Goal: Task Accomplishment & Management: Manage account settings

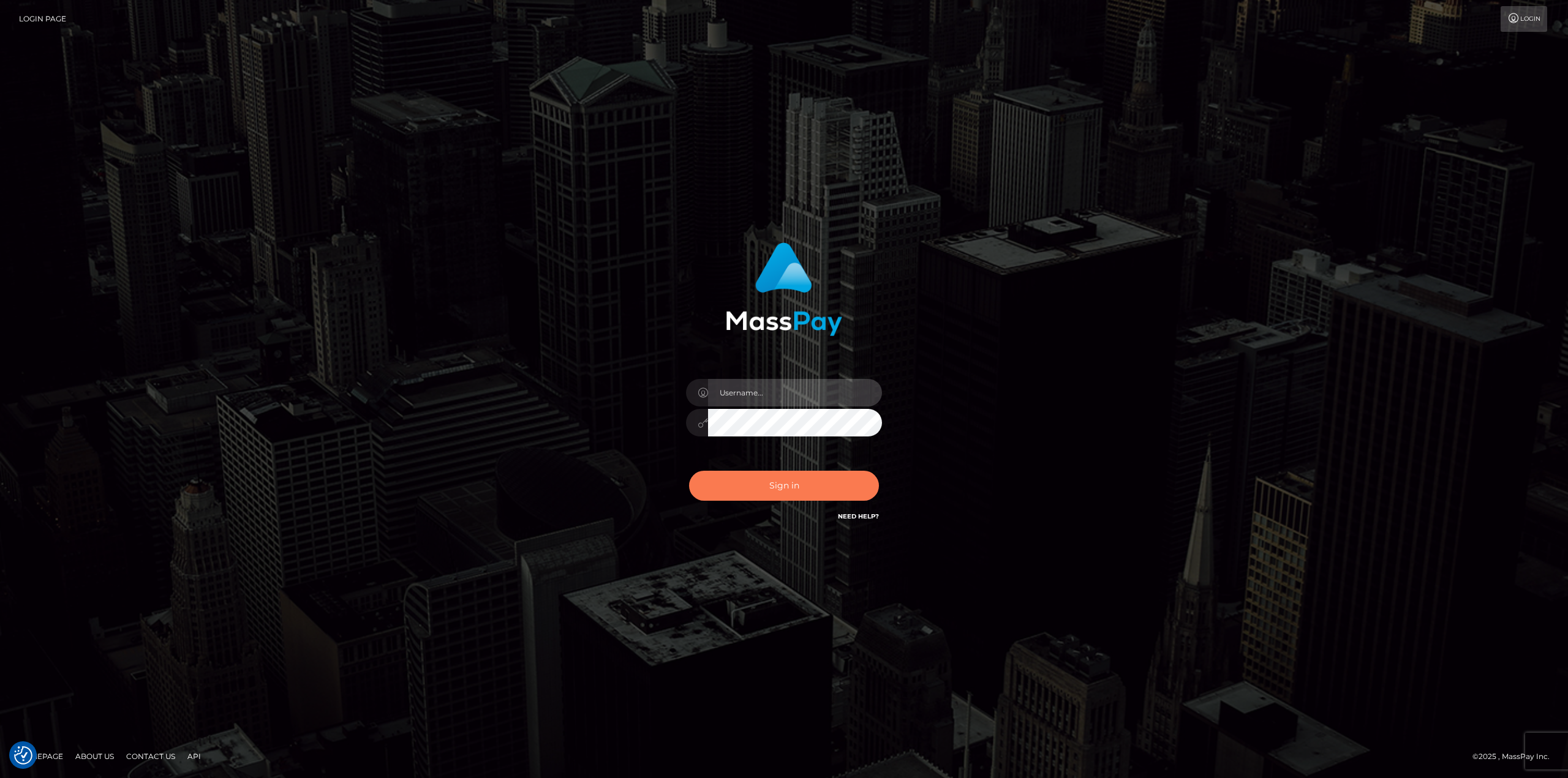
type input "Dikla Silver"
click at [803, 487] on button "Sign in" at bounding box center [784, 485] width 190 height 30
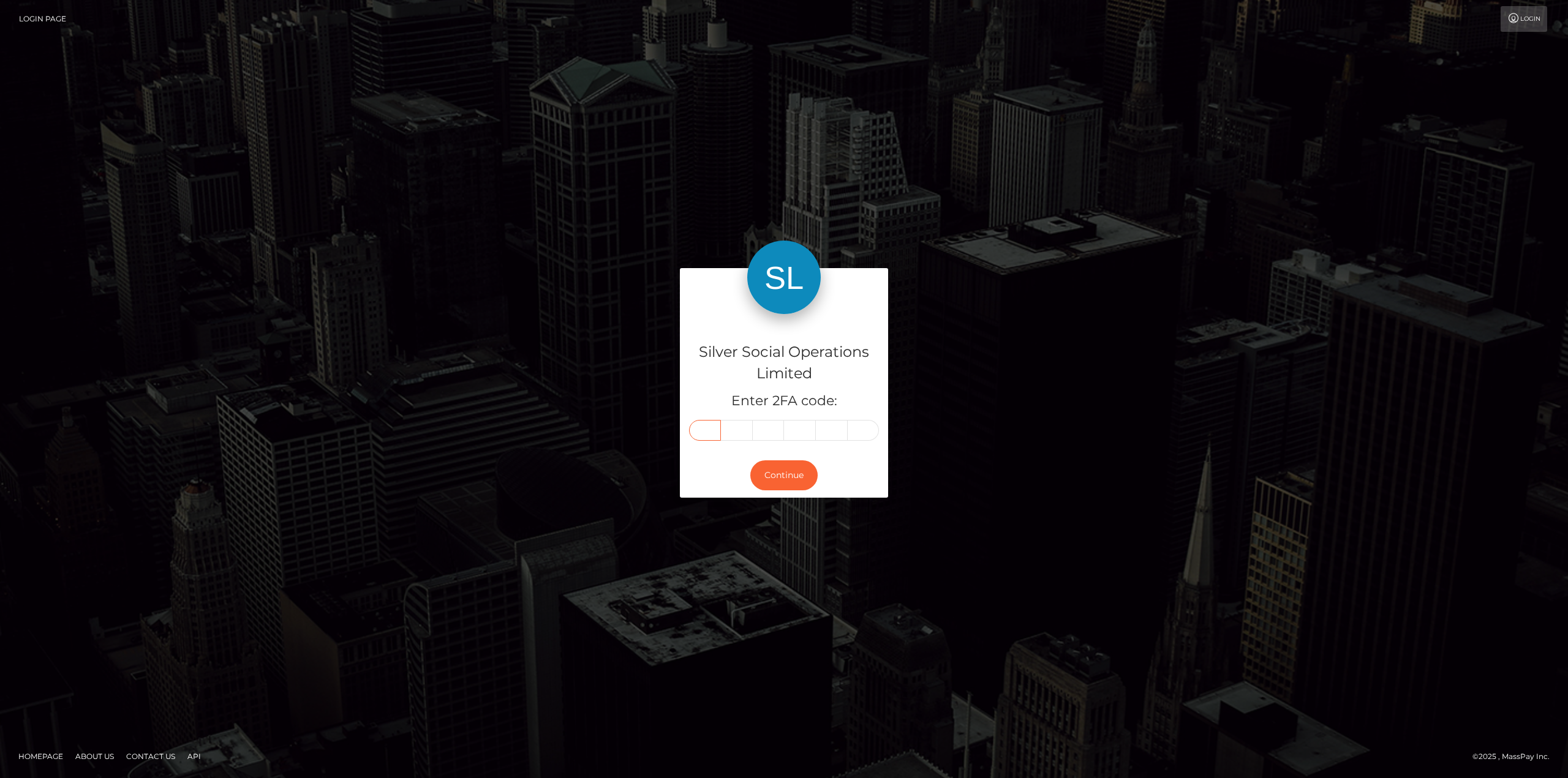
click at [699, 435] on input "text" at bounding box center [705, 430] width 32 height 21
type input "7"
type input "9"
type input "3"
type input "9"
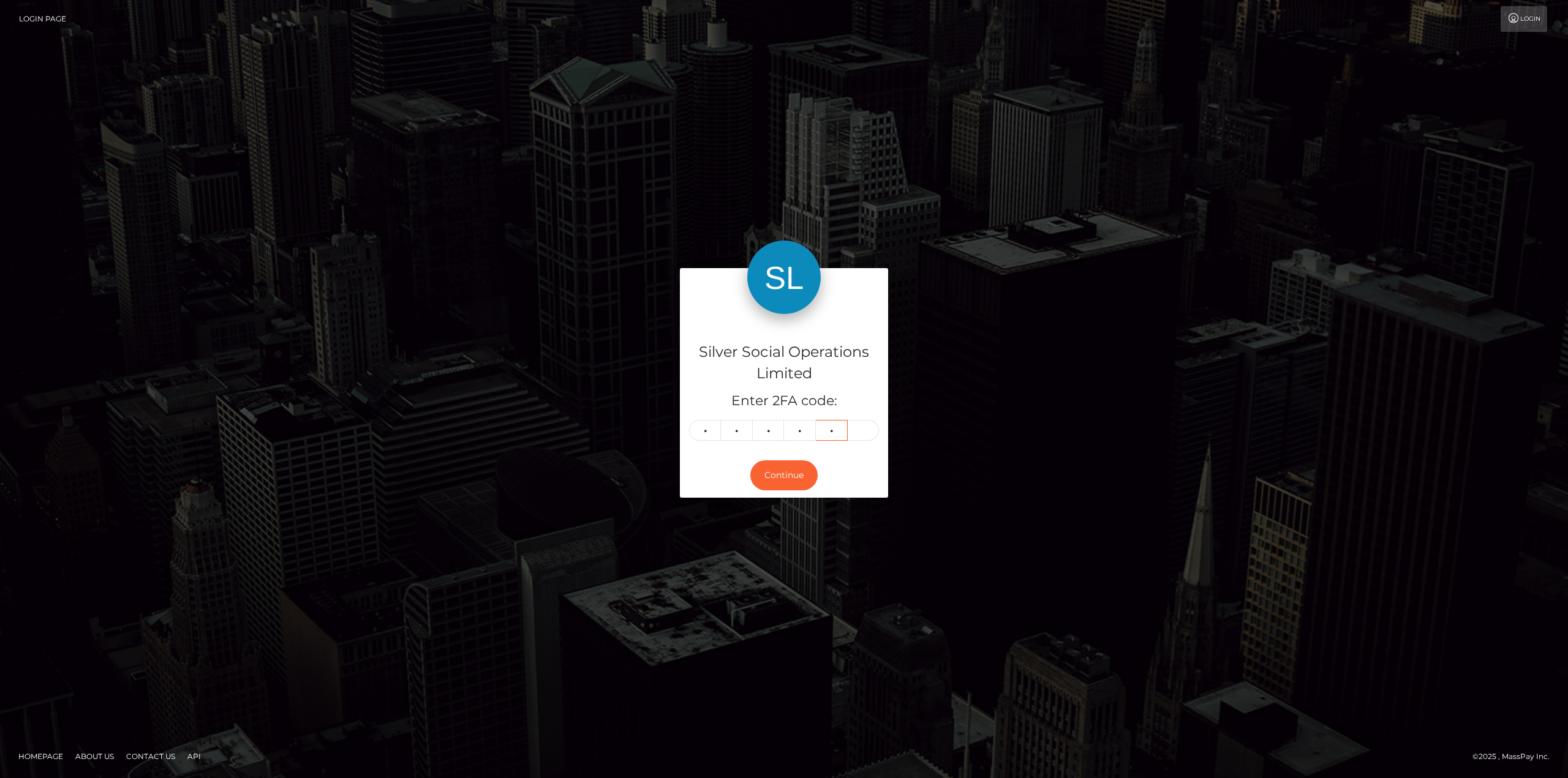
type input "2"
type input "6"
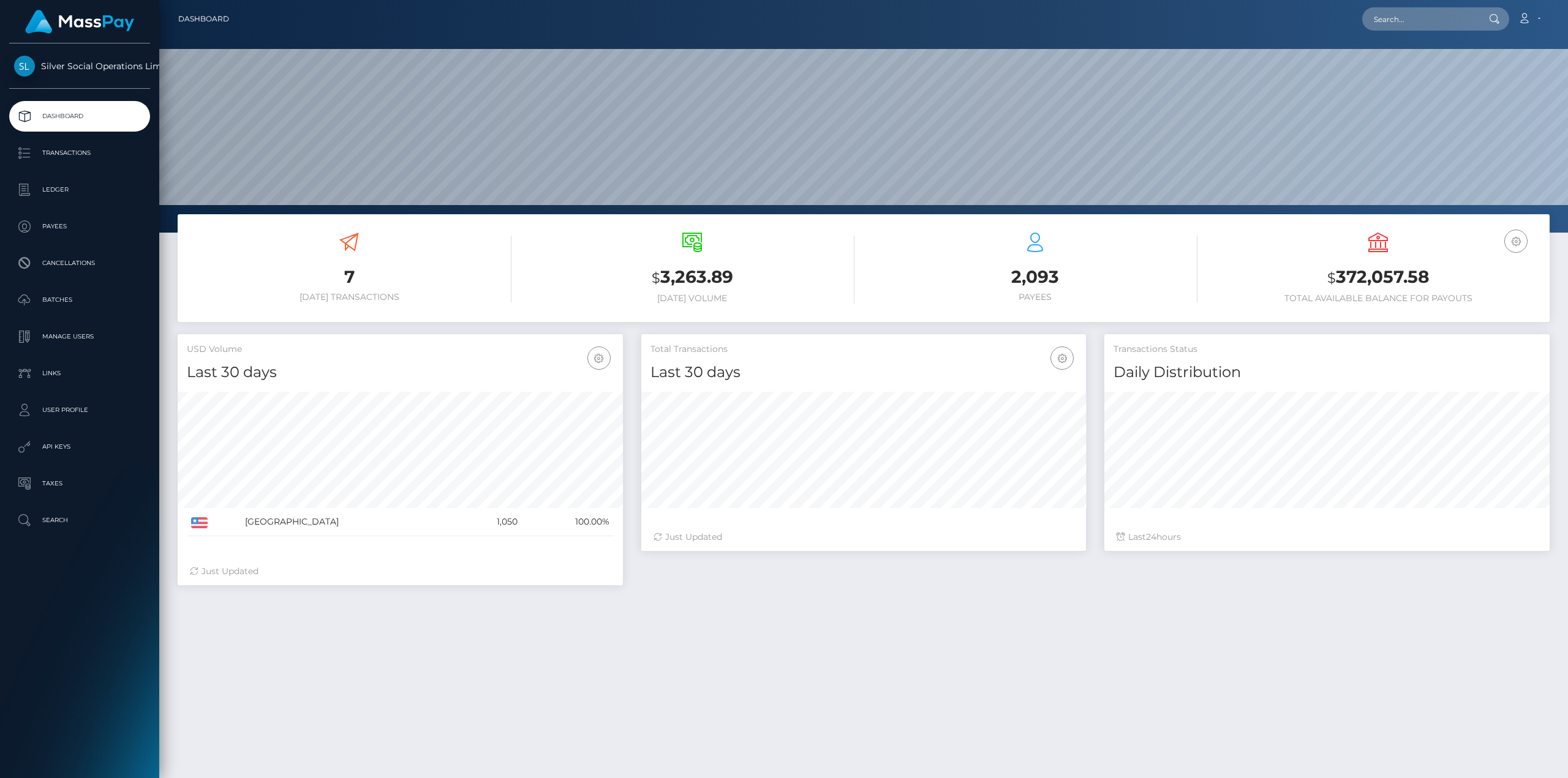
scroll to position [218, 445]
click at [45, 152] on p "Transactions" at bounding box center [79, 152] width 131 height 18
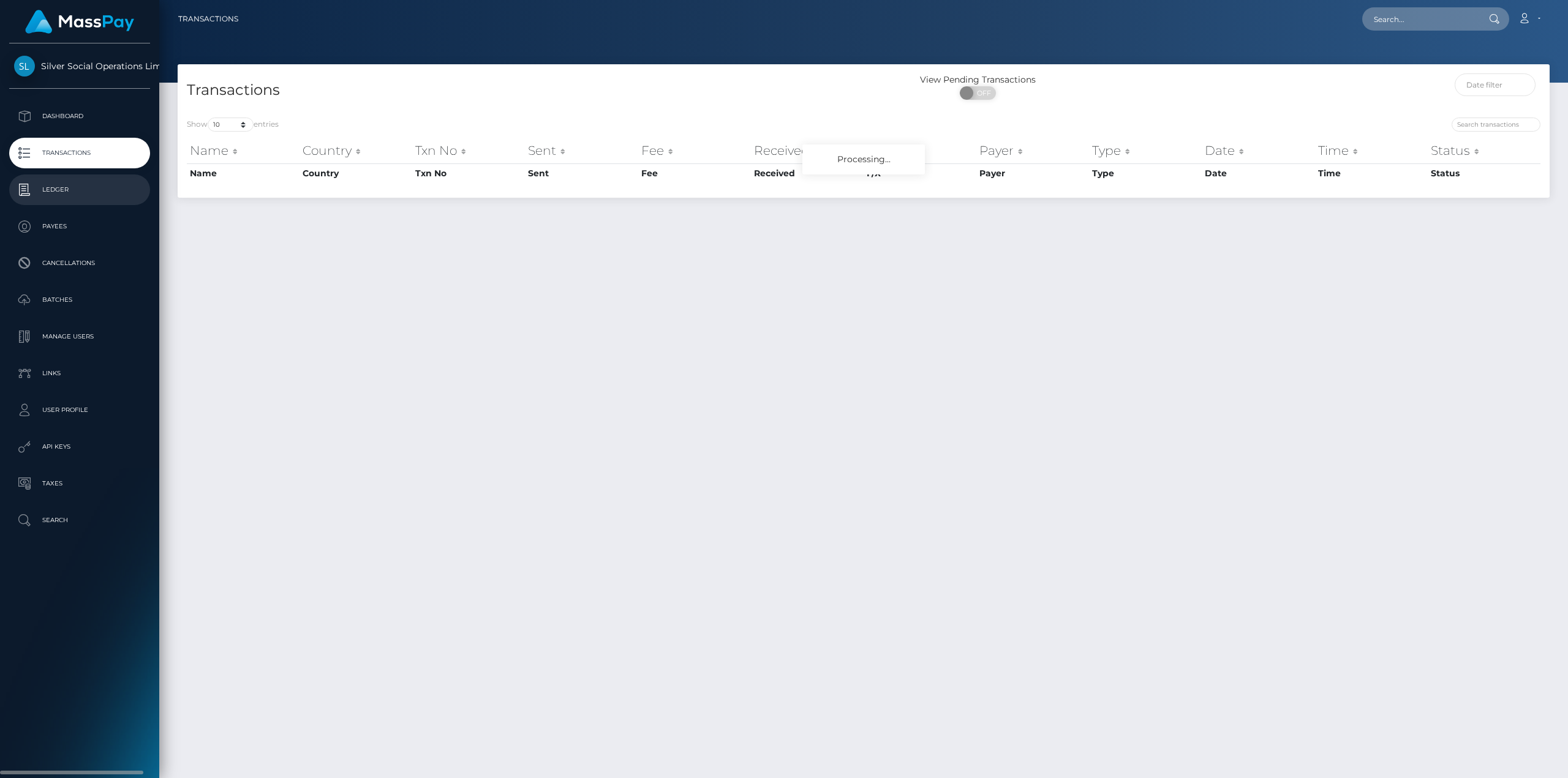
click at [79, 191] on p "Ledger" at bounding box center [79, 189] width 131 height 18
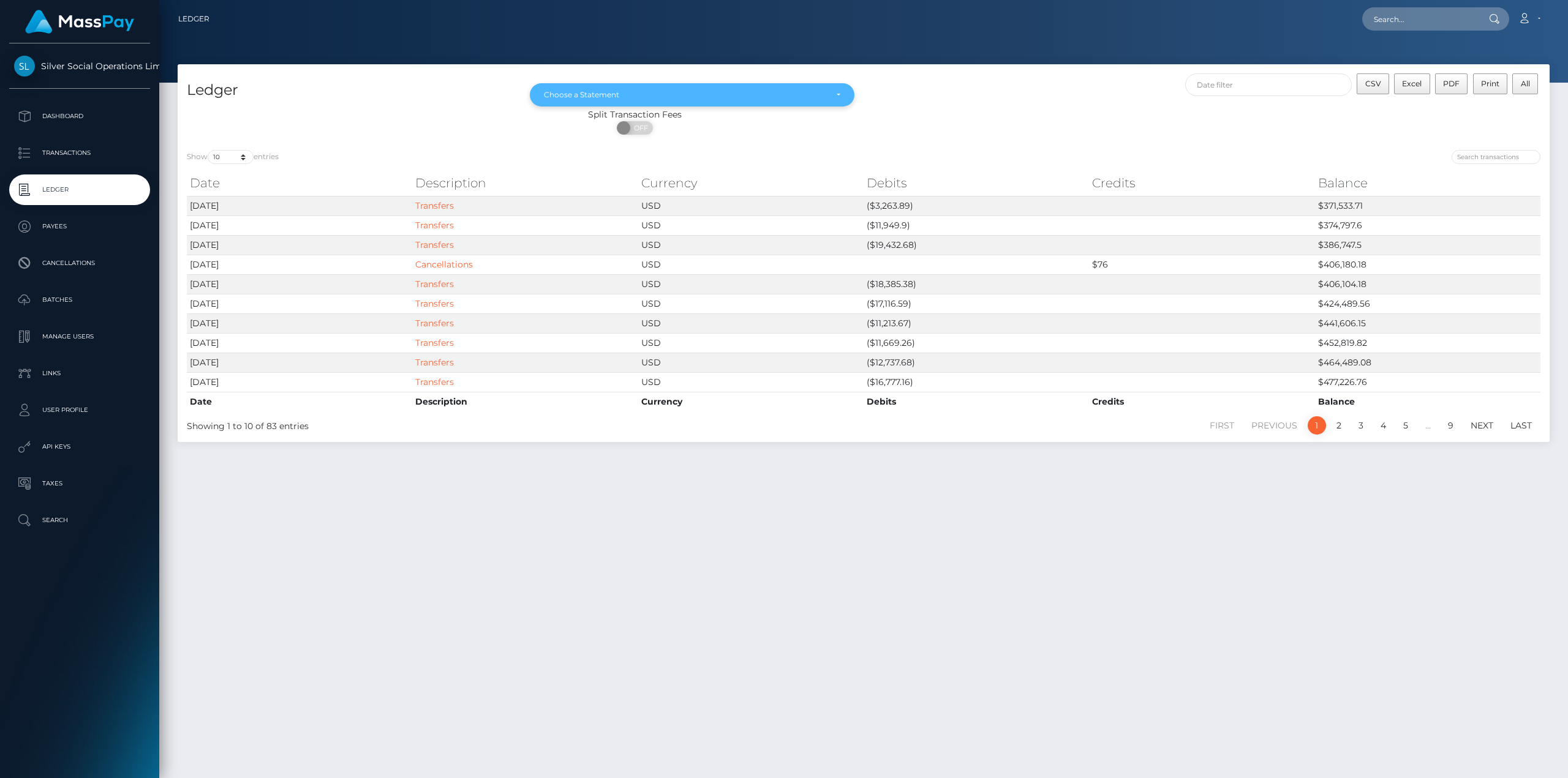
click at [632, 100] on div "Choose a Statement" at bounding box center [693, 95] width 325 height 23
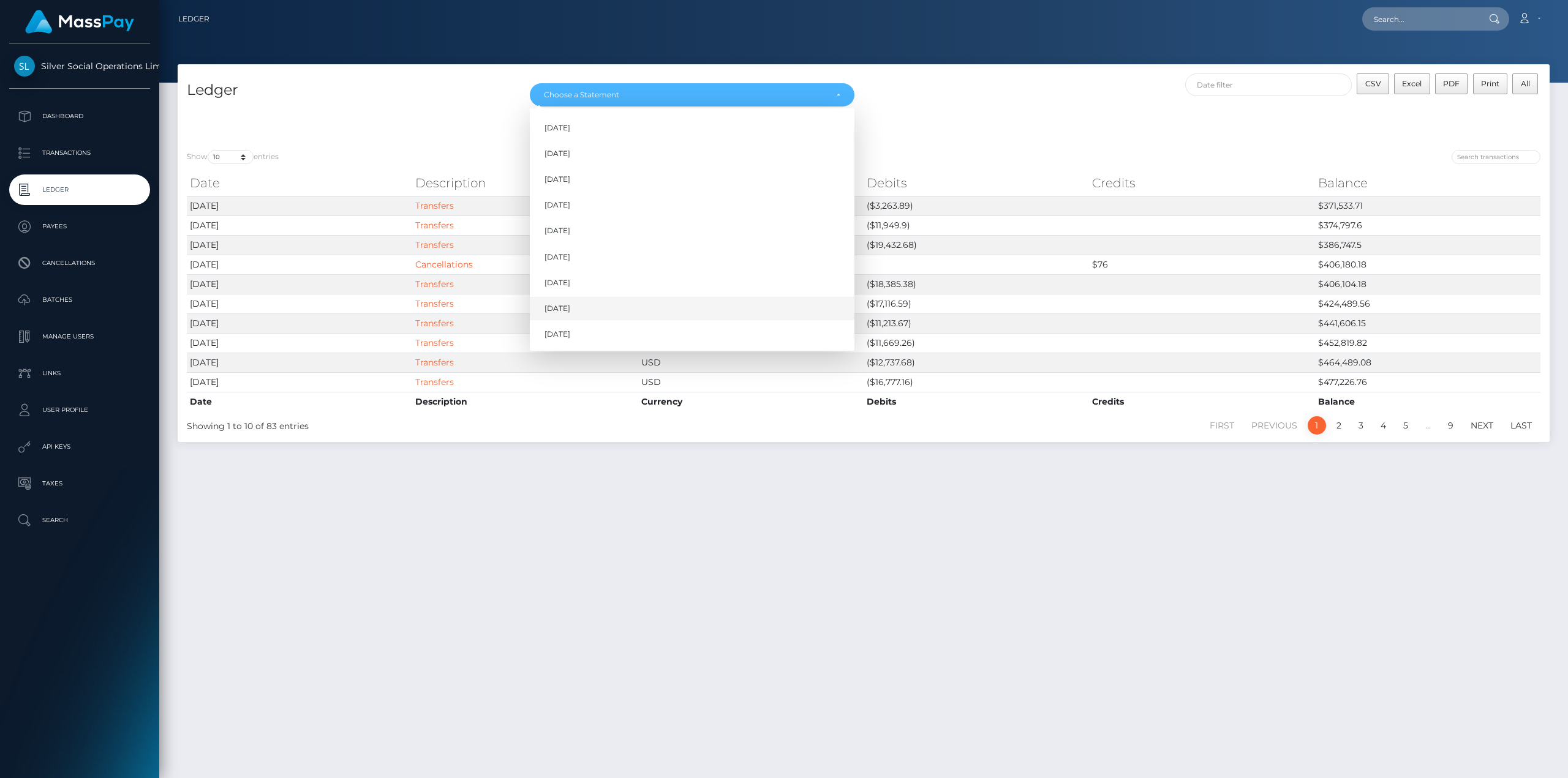
click at [590, 313] on link "[DATE]" at bounding box center [693, 308] width 325 height 22
select select "Aug 2025"
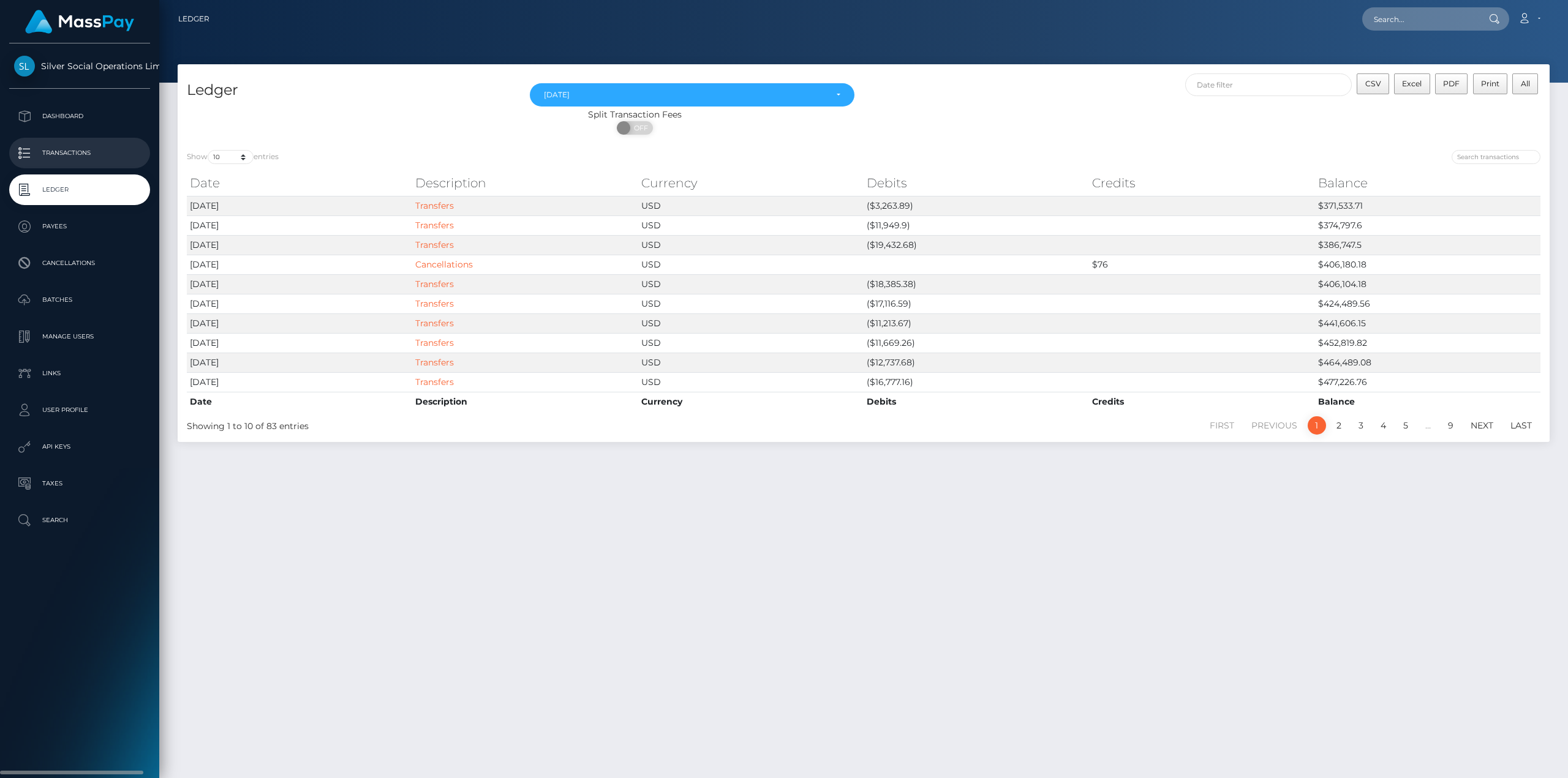
click at [75, 161] on p "Transactions" at bounding box center [79, 152] width 131 height 18
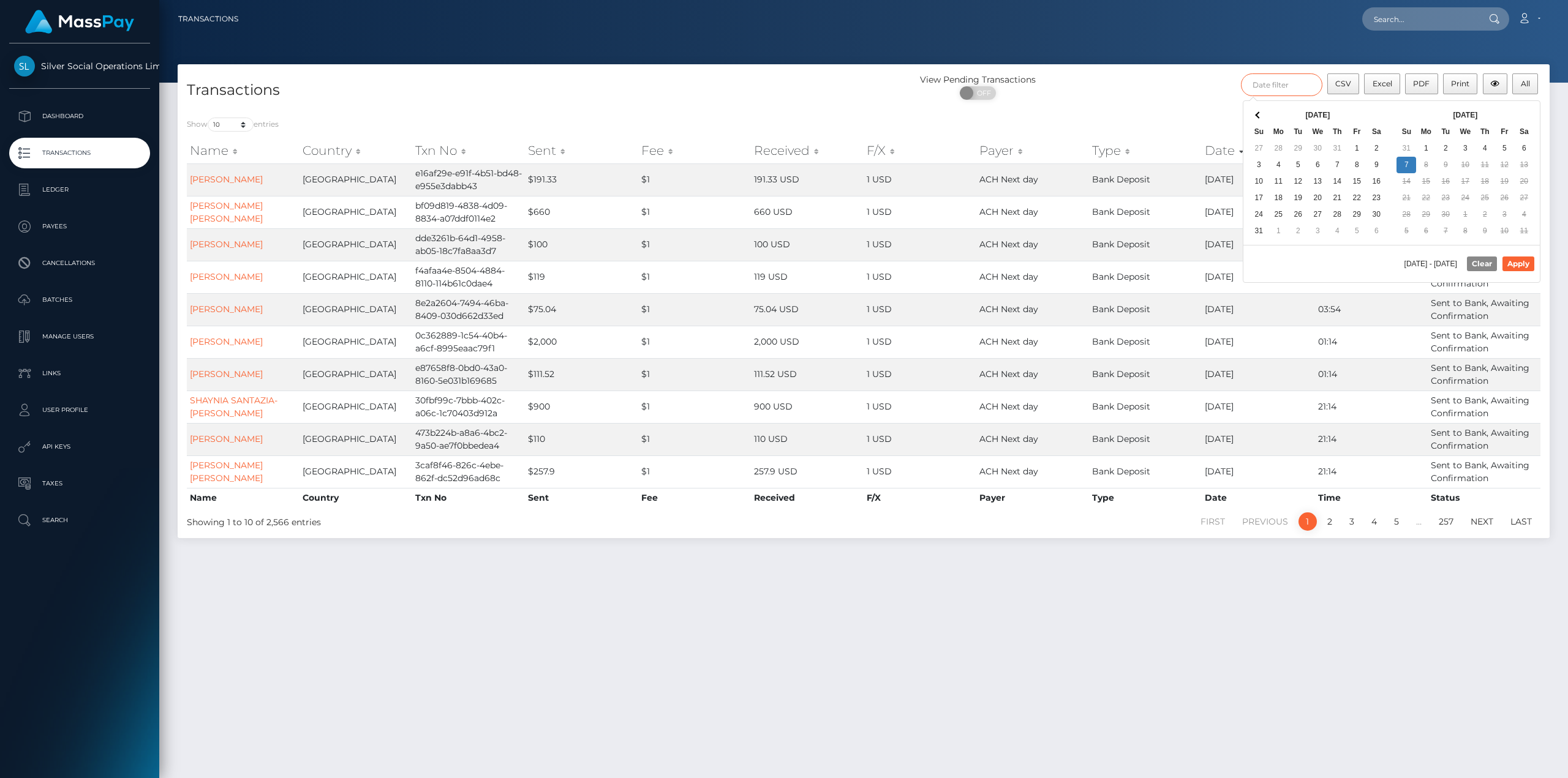
click at [1298, 84] on input "text" at bounding box center [1282, 84] width 81 height 22
click at [1519, 262] on button "Apply" at bounding box center [1519, 264] width 32 height 15
type input "08/01/2025 - 08/31/2025"
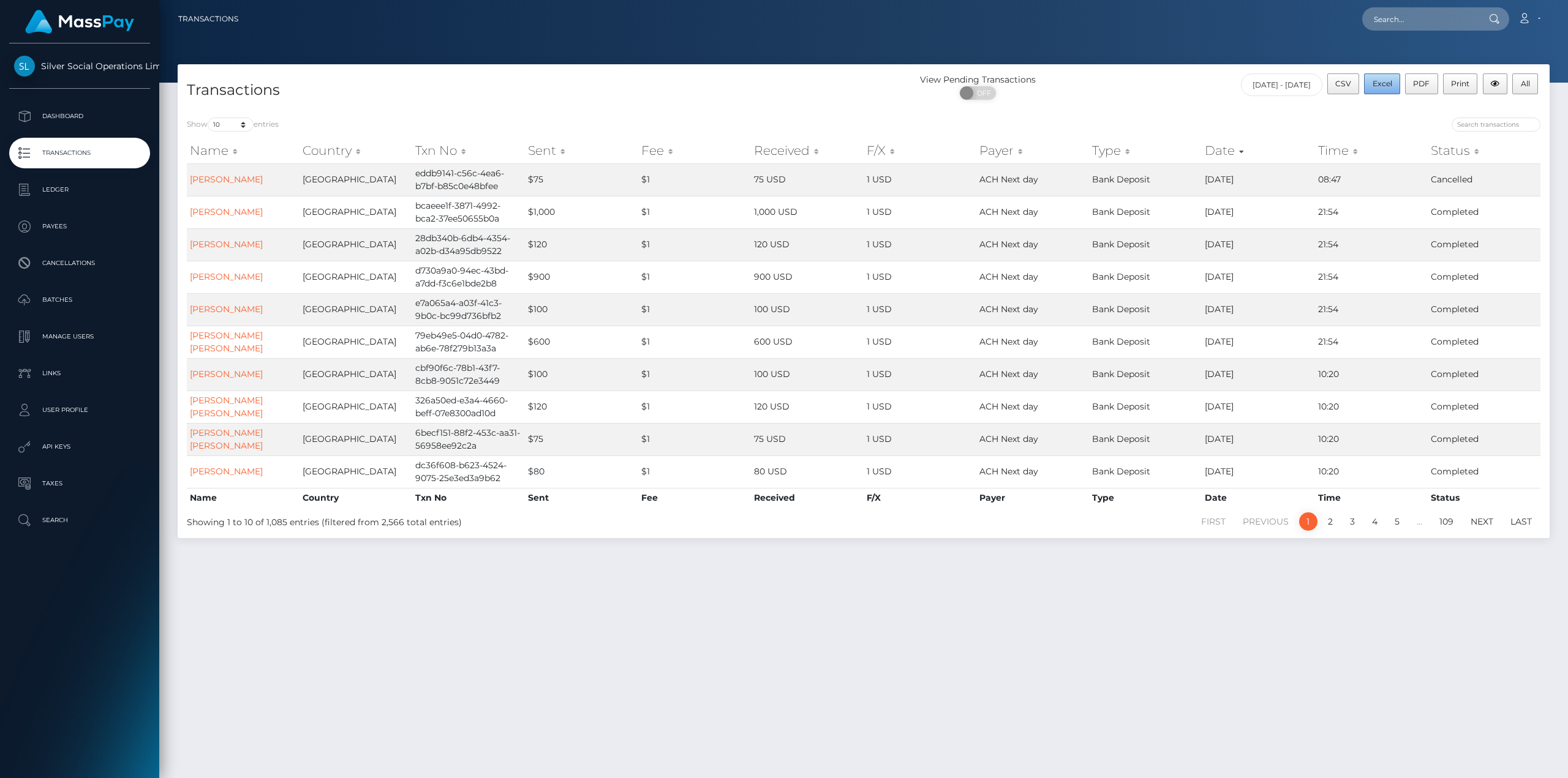
click at [1392, 86] on span "Excel" at bounding box center [1382, 83] width 20 height 9
click at [1527, 86] on span "All" at bounding box center [1525, 83] width 9 height 9
click at [17, 68] on span "Silver Social Operations Limited" at bounding box center [80, 66] width 141 height 11
click at [60, 116] on p "Dashboard" at bounding box center [79, 116] width 131 height 18
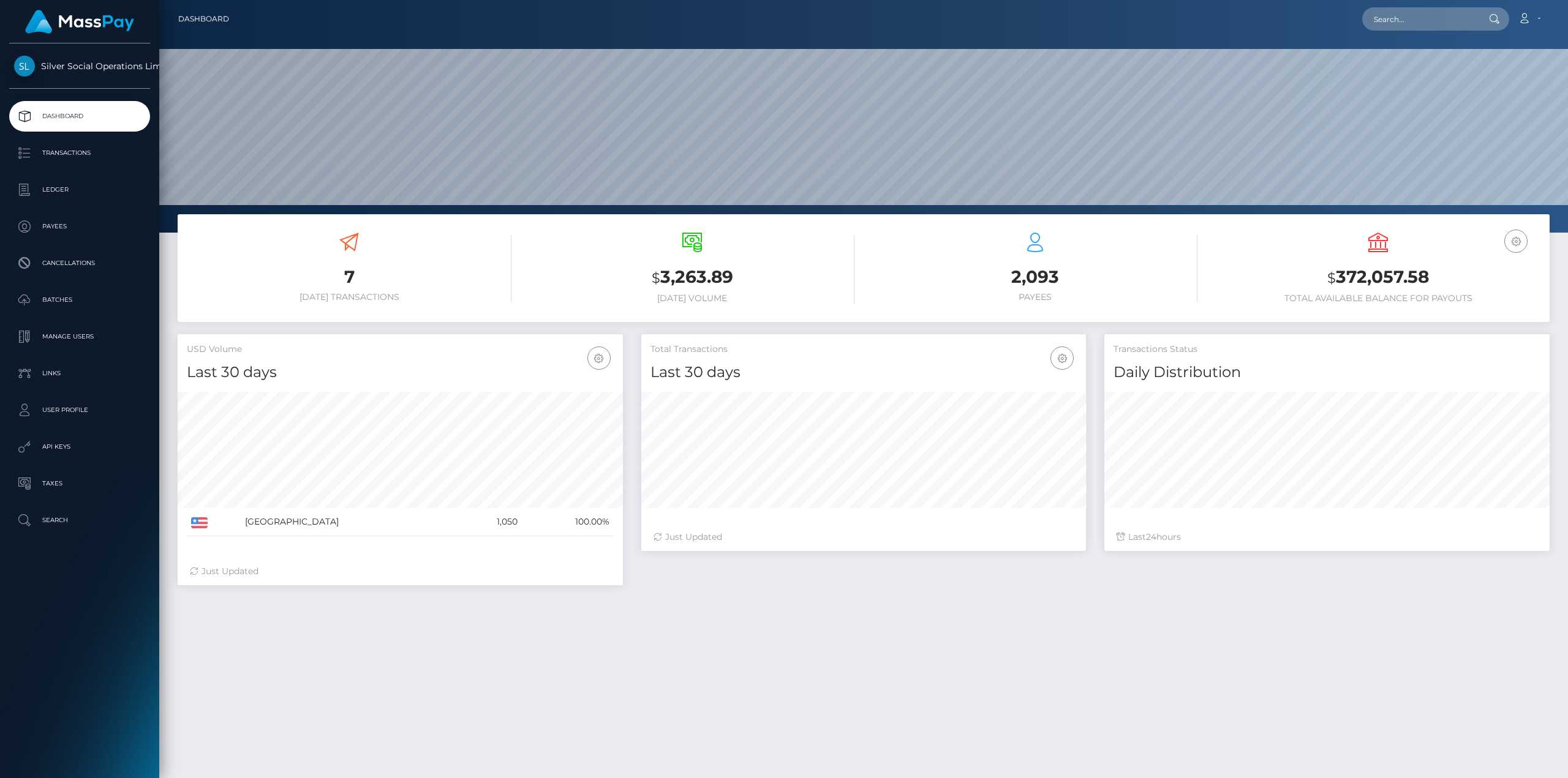
scroll to position [218, 445]
click at [1357, 278] on h3 "$ 372,057.58" at bounding box center [1378, 278] width 325 height 25
copy h3 "372,057.58"
click at [1372, 262] on div "USD Balance $ 372,057.58 Total Available Balance for Payouts" at bounding box center [1378, 268] width 325 height 71
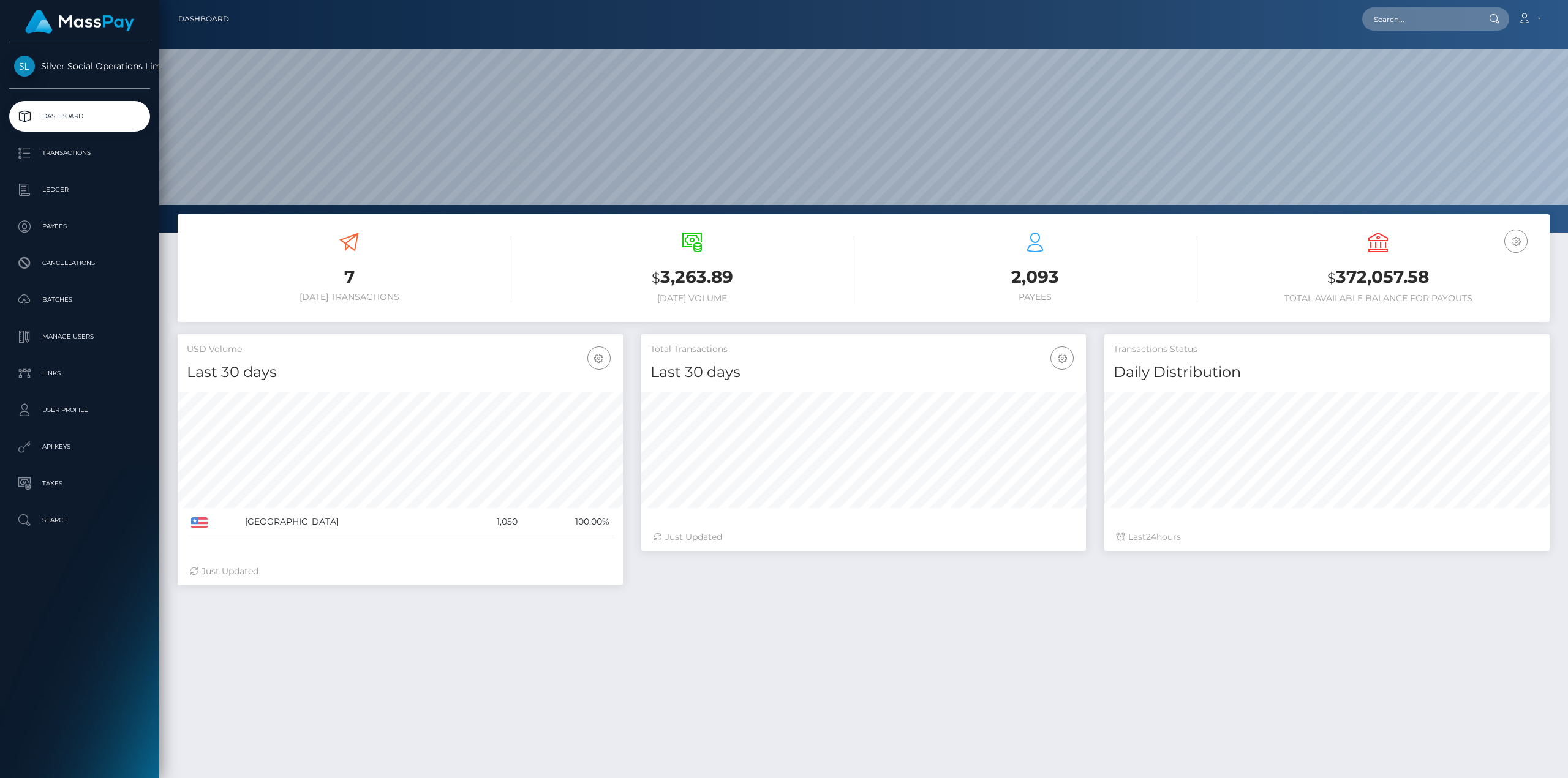
click at [1384, 281] on h3 "$ 372,057.58" at bounding box center [1378, 278] width 325 height 25
copy h3 "372,057.58"
